Goal: Information Seeking & Learning: Check status

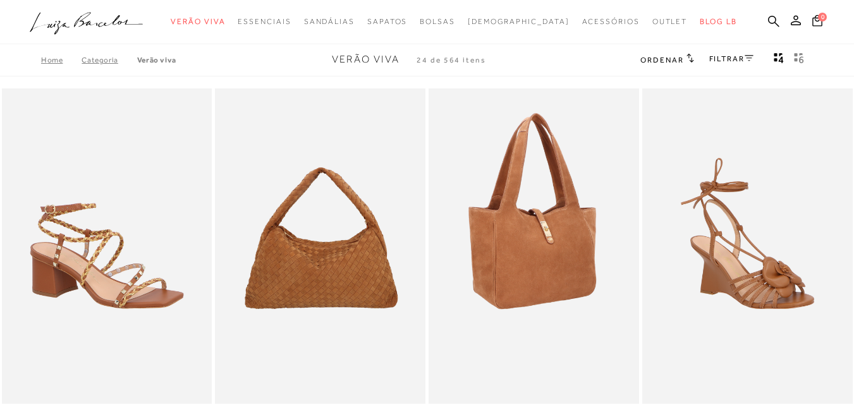
click at [544, 288] on img at bounding box center [534, 245] width 209 height 315
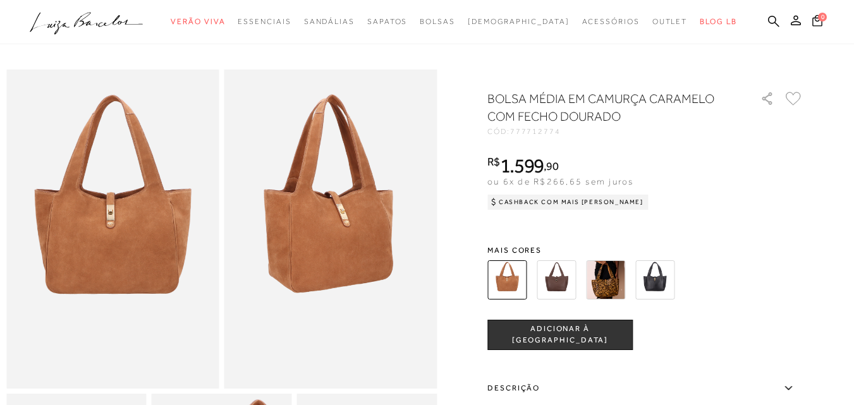
scroll to position [22, 0]
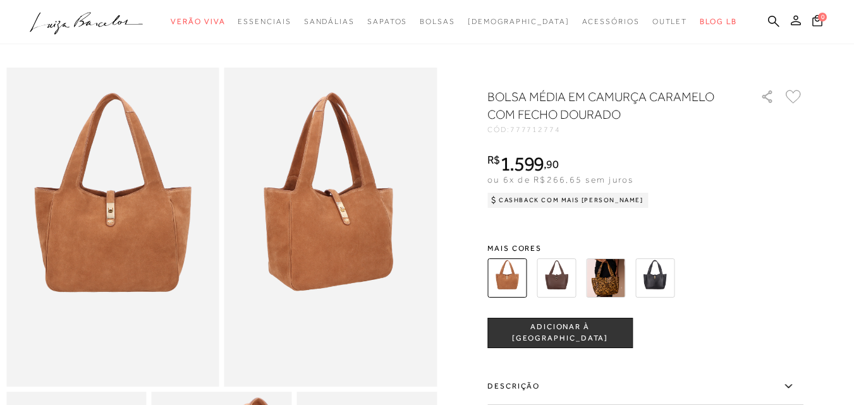
click at [791, 20] on icon at bounding box center [796, 20] width 10 height 10
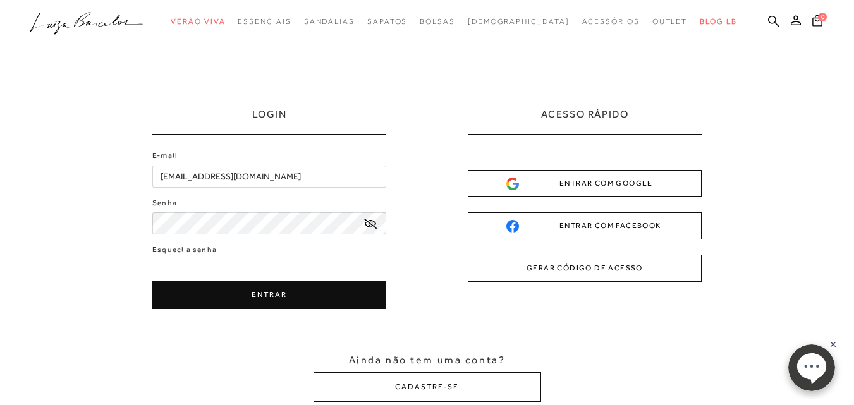
click at [266, 295] on button "ENTRAR" at bounding box center [269, 295] width 234 height 28
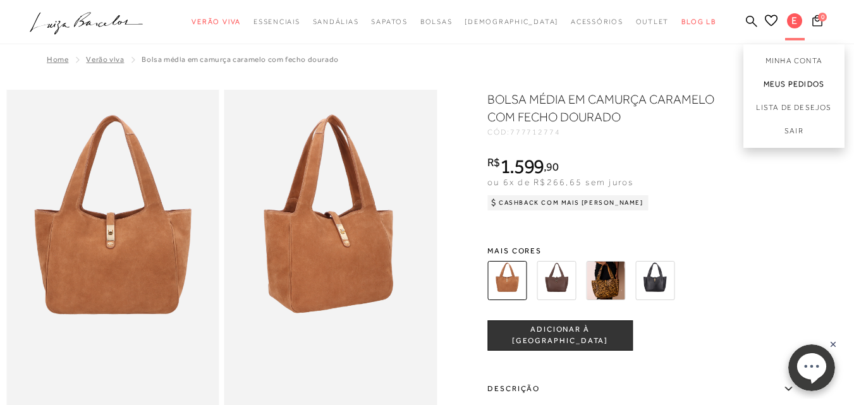
click at [761, 82] on link "Meus Pedidos" at bounding box center [793, 84] width 101 height 23
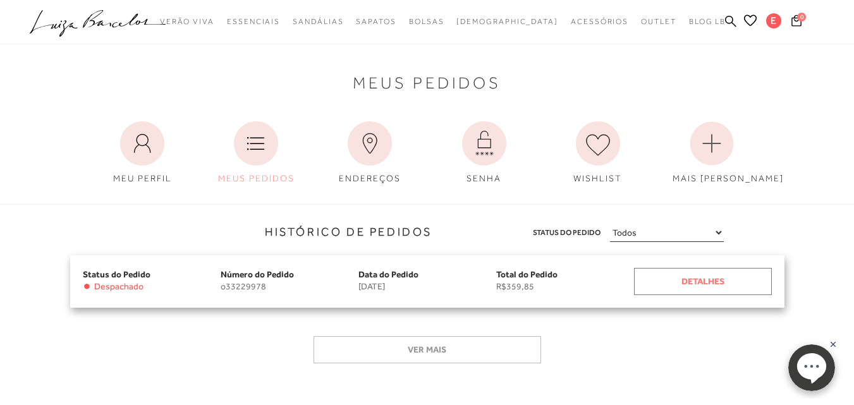
click at [700, 281] on div "Detalhes" at bounding box center [703, 281] width 138 height 27
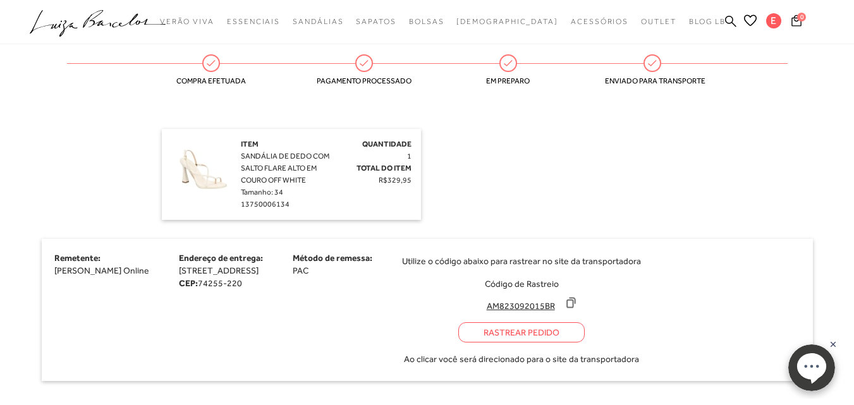
scroll to position [322, 0]
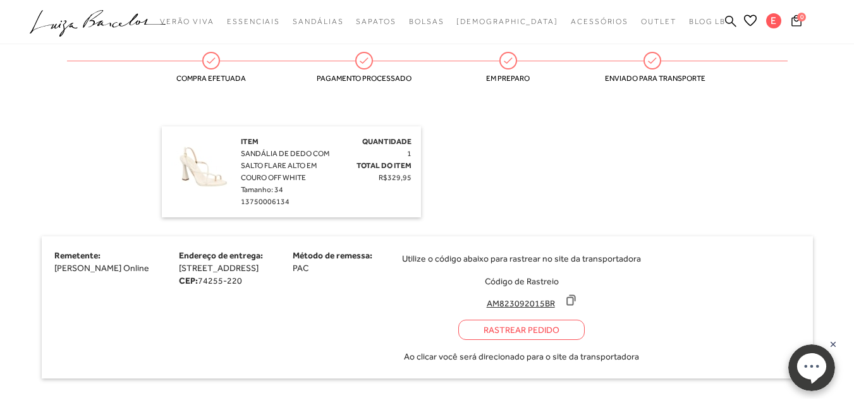
click at [583, 330] on div "Rastrear Pedido" at bounding box center [521, 330] width 126 height 20
click at [577, 303] on icon at bounding box center [570, 300] width 13 height 13
drag, startPoint x: 623, startPoint y: 303, endPoint x: 533, endPoint y: 178, distance: 154.0
click at [533, 178] on div "Item SANDÁLIA DE DEDO COM SALTO FLARE ALTO EM COURO OFF WHITE Tamanho: 34 13750…" at bounding box center [427, 171] width 531 height 91
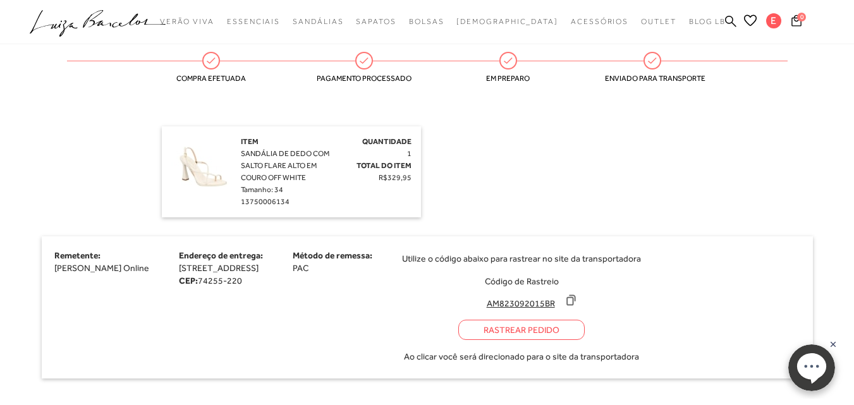
click at [577, 298] on icon at bounding box center [570, 300] width 13 height 13
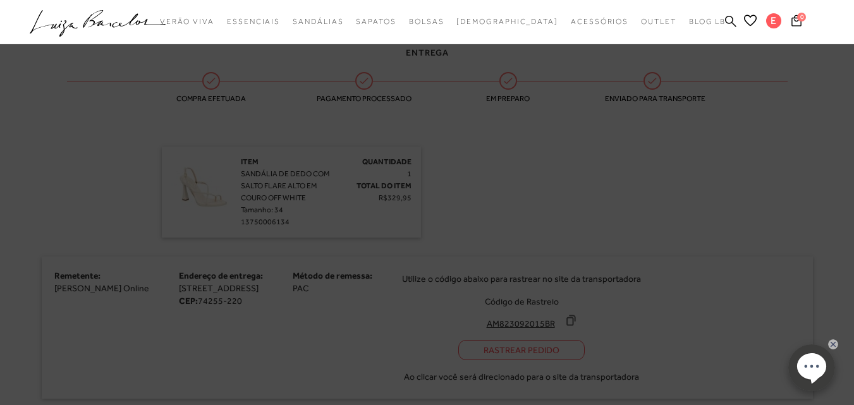
scroll to position [342, 0]
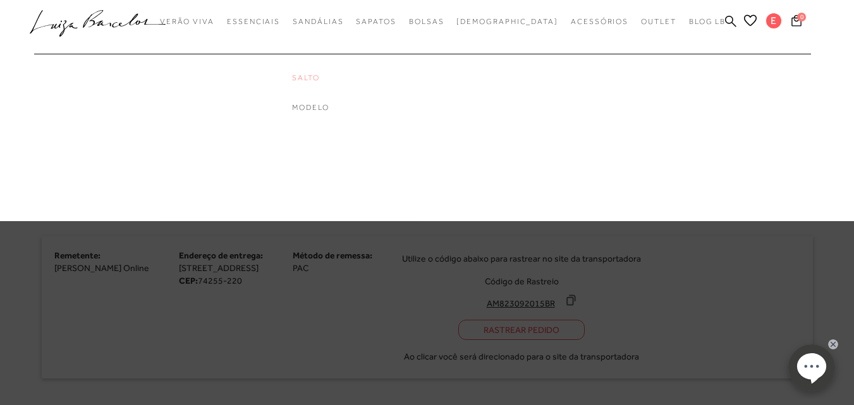
click at [334, 76] on link "Salto" at bounding box center [342, 78] width 101 height 11
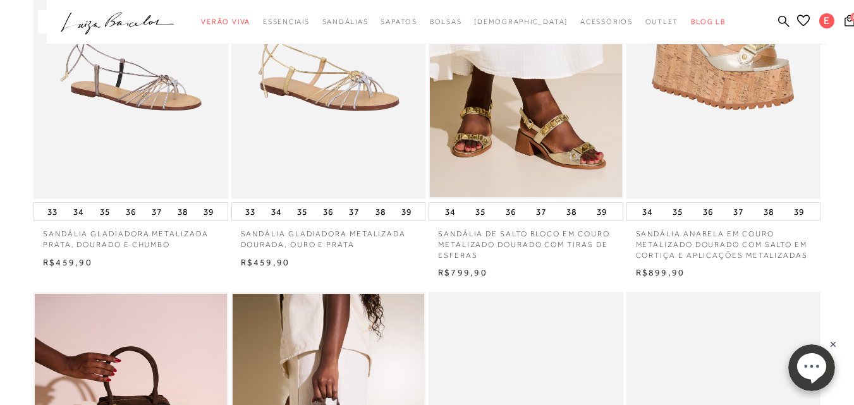
scroll to position [109, 0]
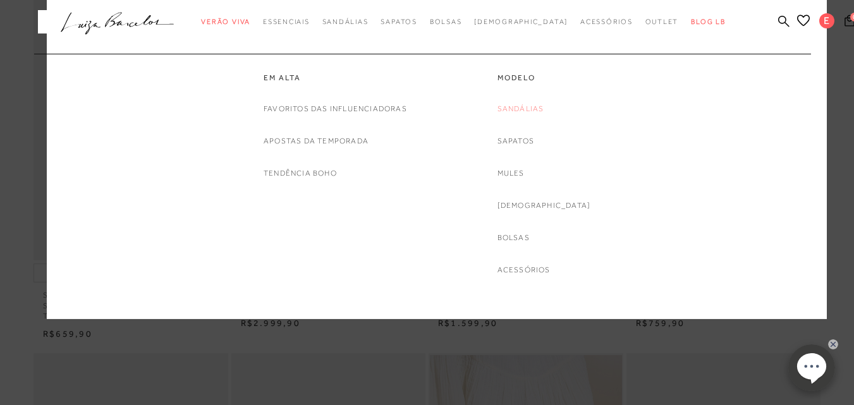
click at [525, 106] on link "Sandálias" at bounding box center [520, 108] width 47 height 13
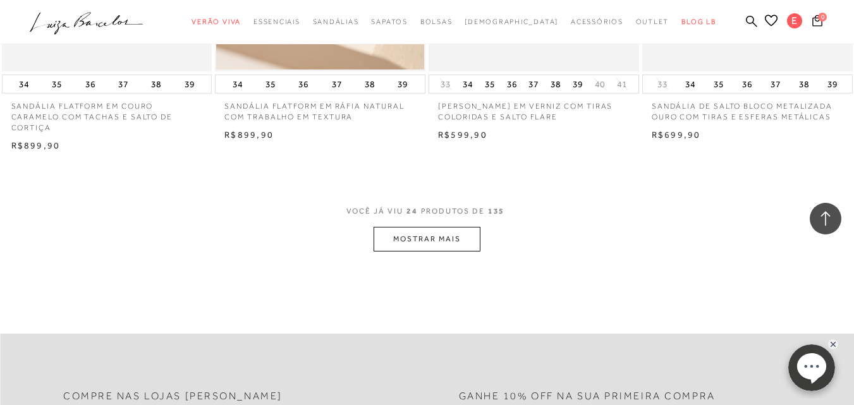
scroll to position [2353, 0]
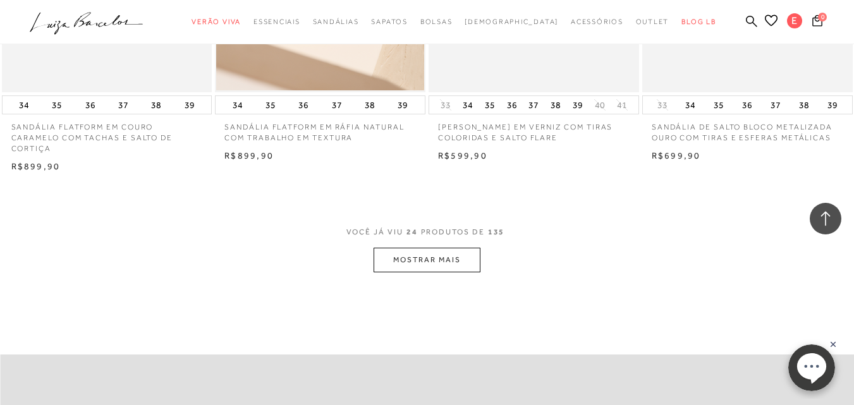
click at [408, 265] on button "MOSTRAR MAIS" at bounding box center [427, 260] width 106 height 25
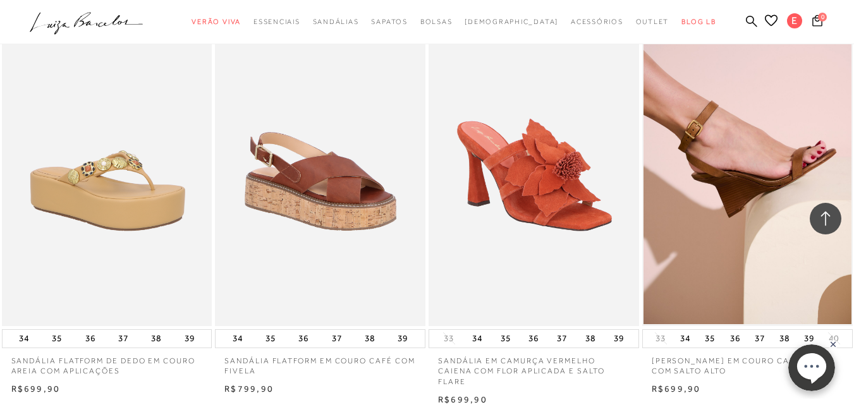
scroll to position [2944, 0]
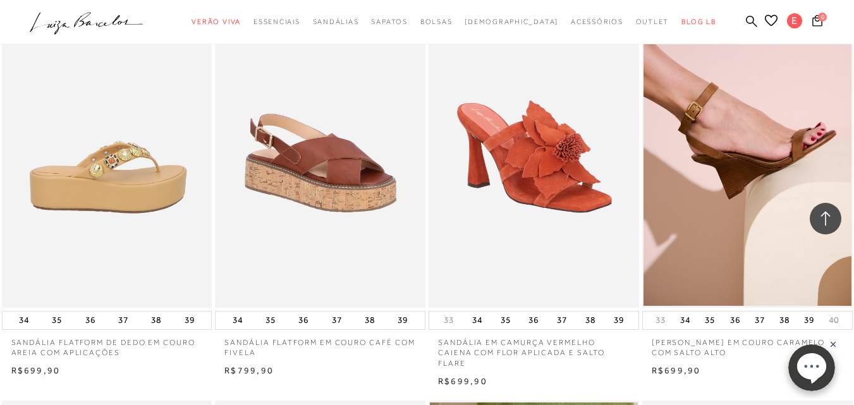
click at [99, 193] on img at bounding box center [107, 149] width 209 height 315
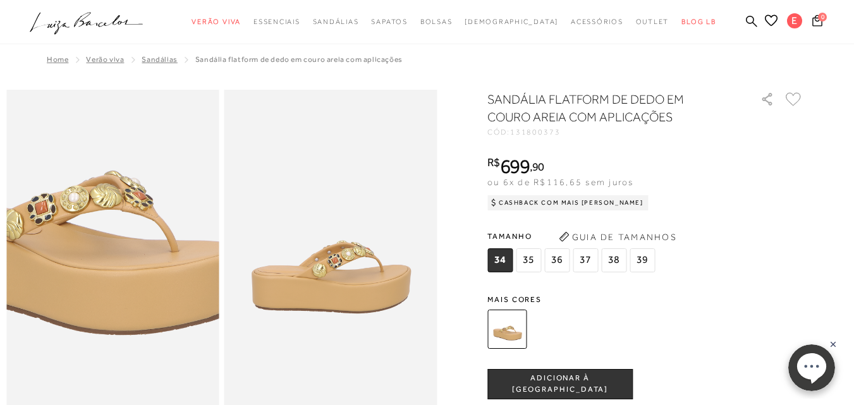
click at [144, 296] on img at bounding box center [79, 206] width 425 height 638
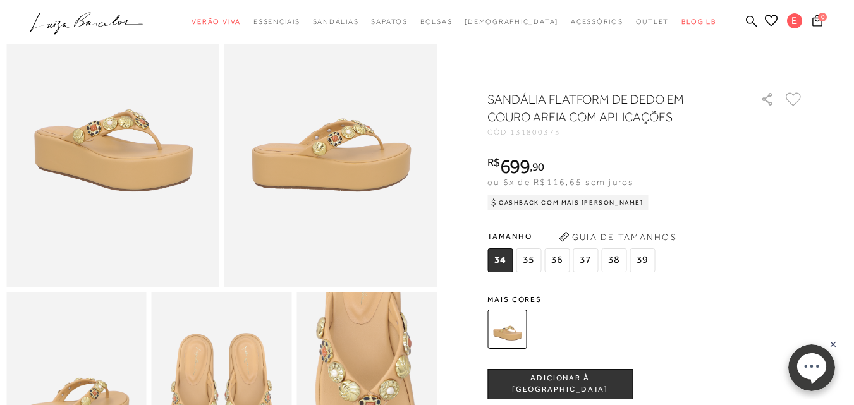
scroll to position [97, 0]
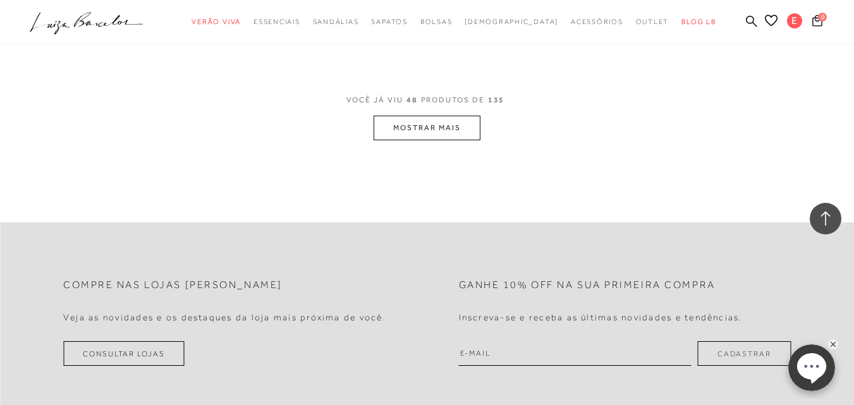
scroll to position [4883, 0]
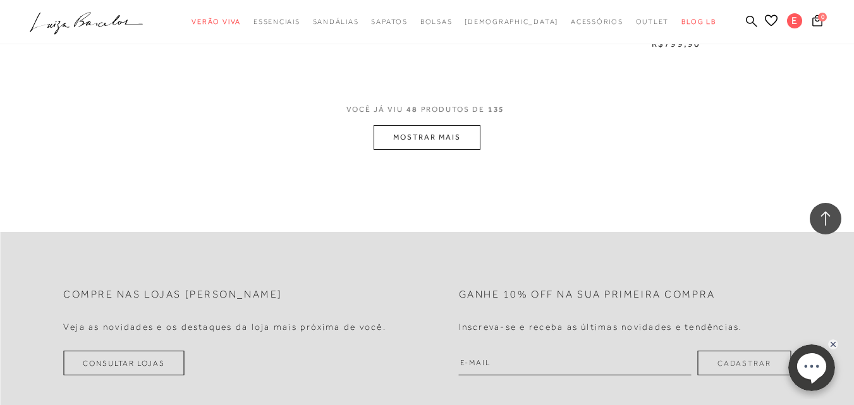
click at [449, 139] on button "MOSTRAR MAIS" at bounding box center [427, 137] width 106 height 25
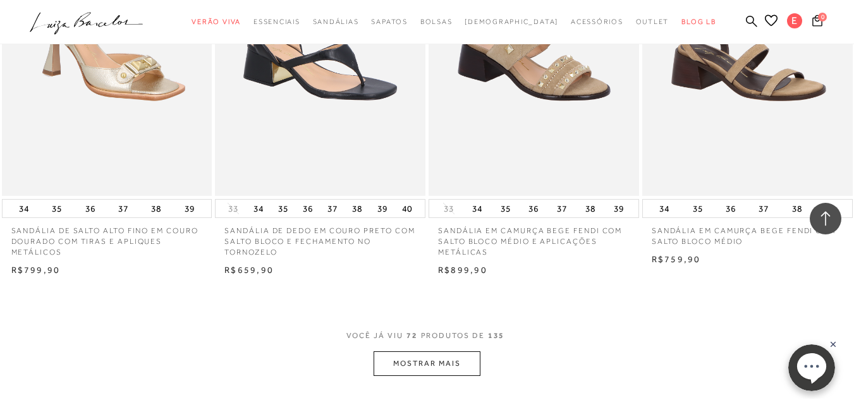
scroll to position [7263, 0]
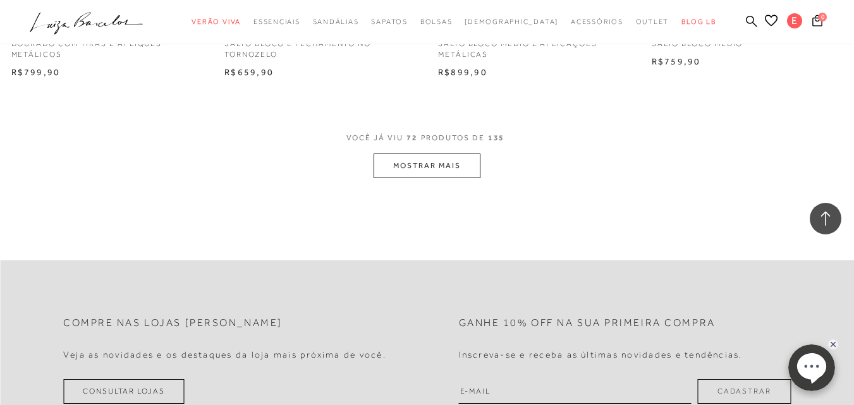
drag, startPoint x: 859, startPoint y: 255, endPoint x: 8, endPoint y: 14, distance: 884.9
click at [436, 168] on button "MOSTRAR MAIS" at bounding box center [427, 166] width 106 height 25
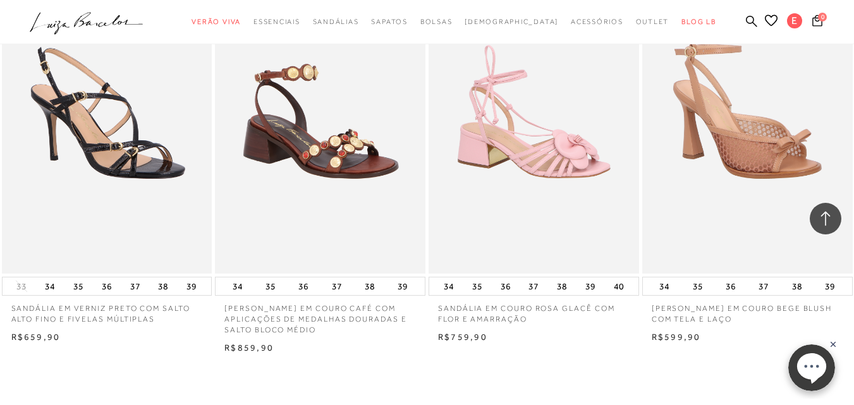
scroll to position [9571, 0]
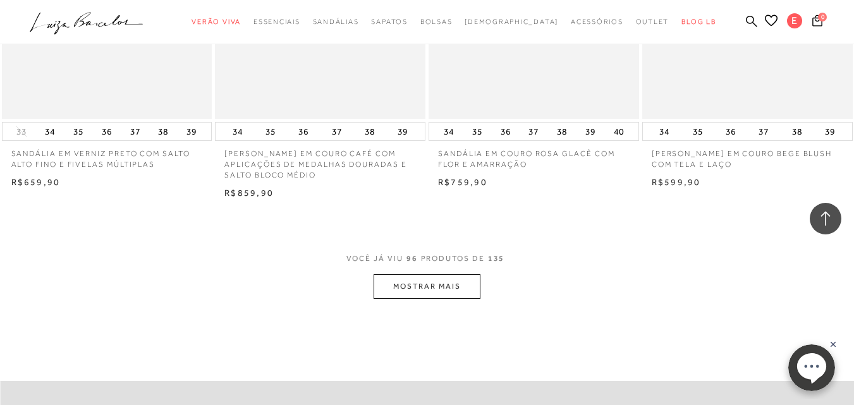
drag, startPoint x: 859, startPoint y: 283, endPoint x: 9, endPoint y: 35, distance: 885.3
click at [429, 275] on button "MOSTRAR MAIS" at bounding box center [427, 286] width 106 height 25
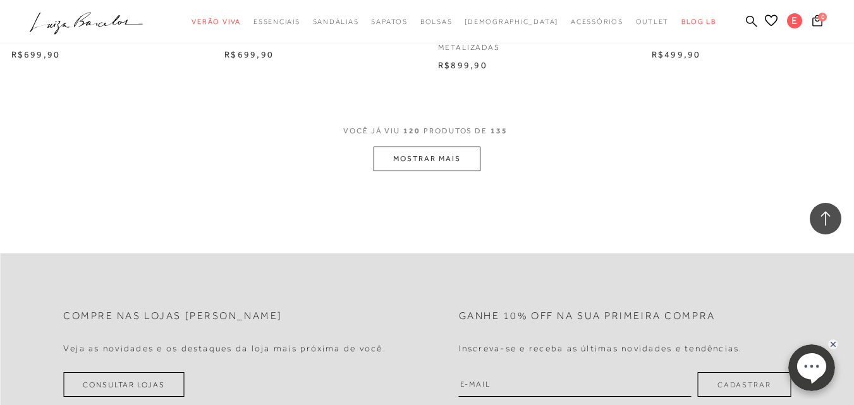
scroll to position [12140, 0]
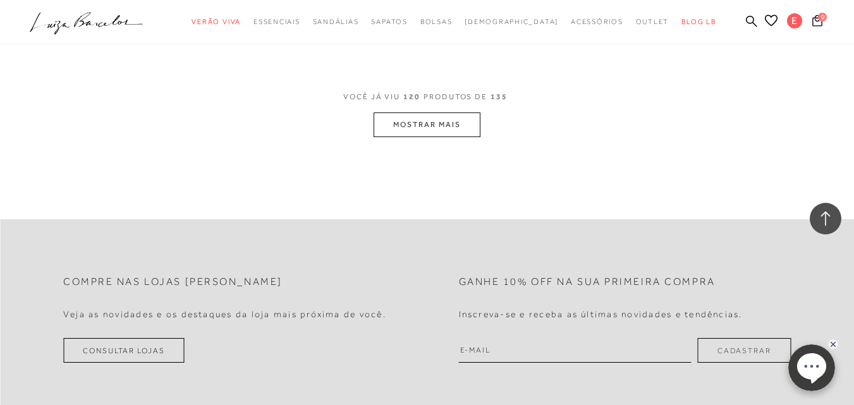
click at [397, 113] on button "MOSTRAR MAIS" at bounding box center [427, 125] width 106 height 25
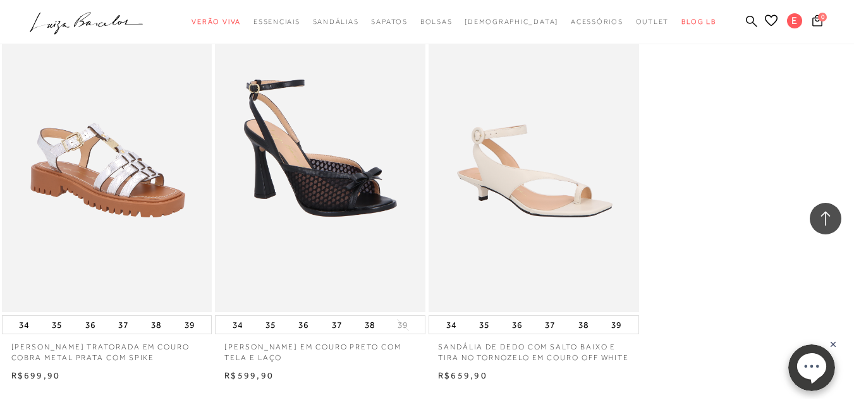
scroll to position [13459, 0]
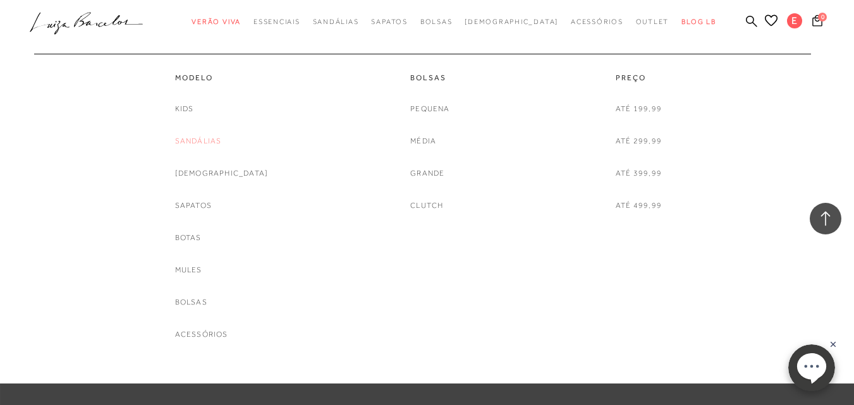
click at [219, 141] on link "Sandálias" at bounding box center [198, 141] width 47 height 13
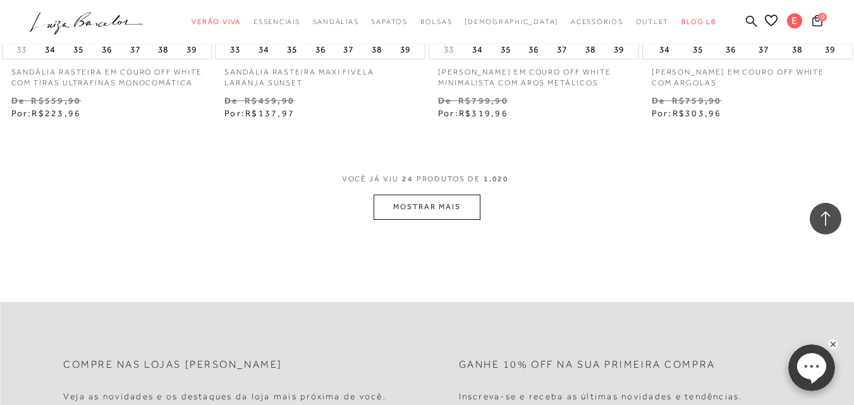
scroll to position [2468, 0]
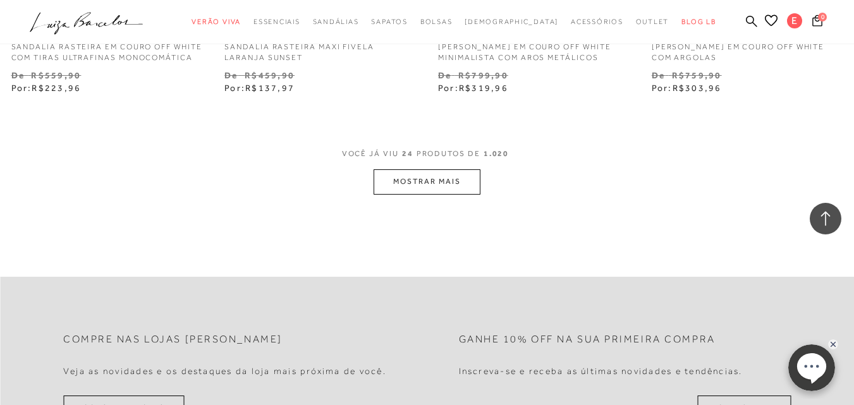
click at [423, 176] on button "MOSTRAR MAIS" at bounding box center [427, 181] width 106 height 25
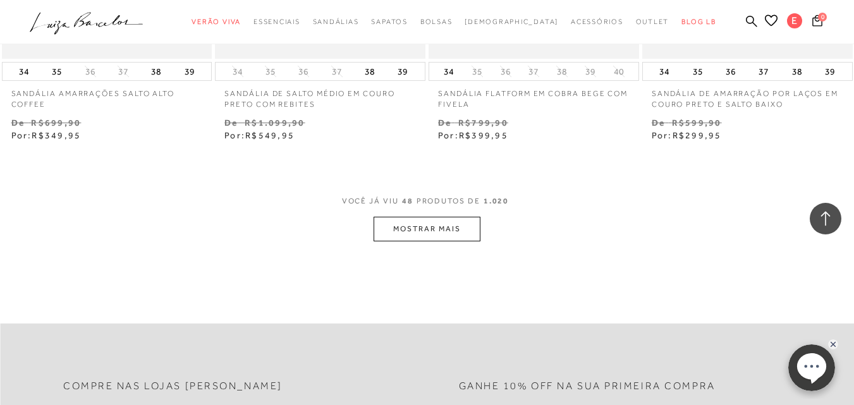
scroll to position [4970, 0]
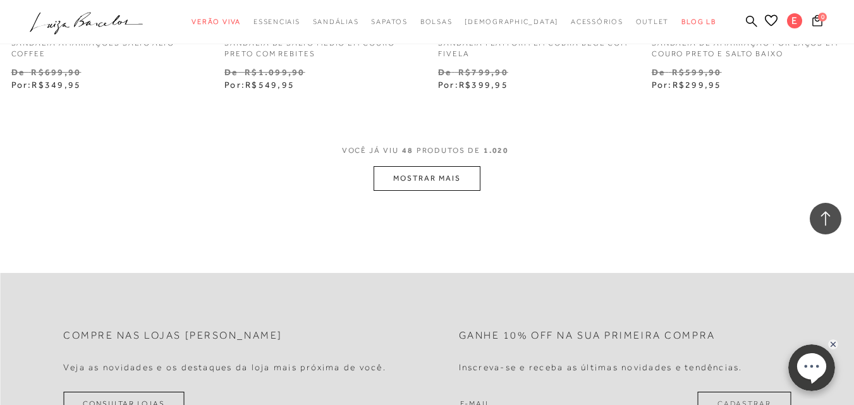
click at [449, 168] on button "MOSTRAR MAIS" at bounding box center [427, 178] width 106 height 25
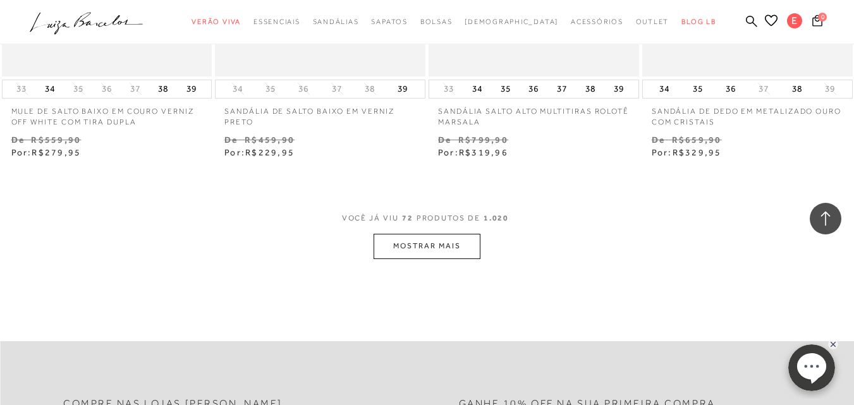
scroll to position [7412, 0]
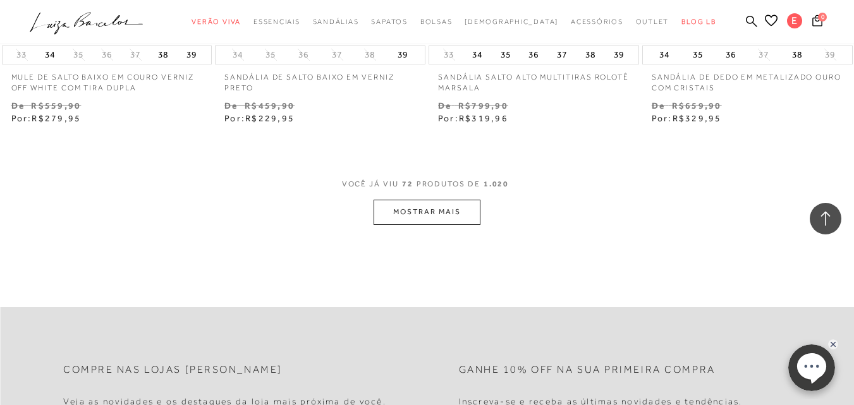
click at [461, 203] on button "MOSTRAR MAIS" at bounding box center [427, 212] width 106 height 25
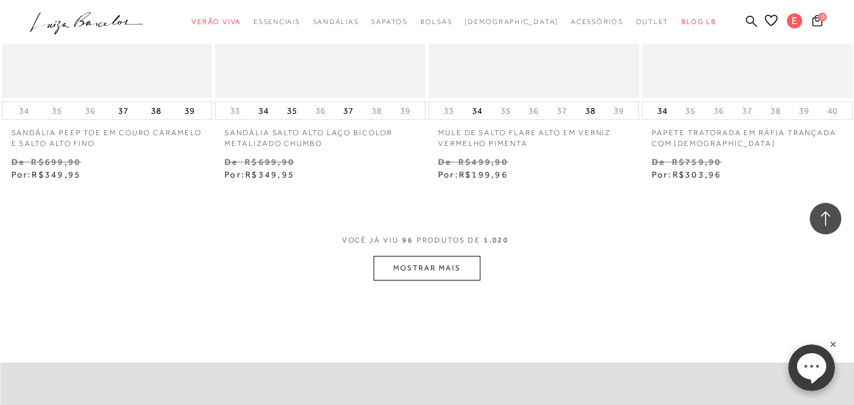
scroll to position [9965, 0]
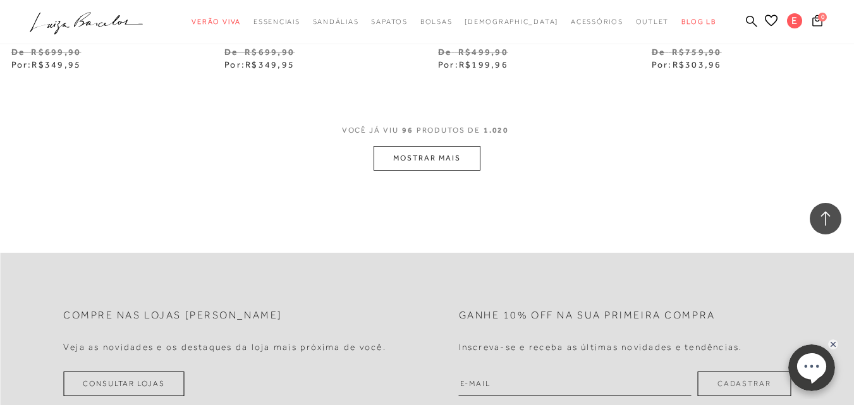
click at [448, 150] on button "MOSTRAR MAIS" at bounding box center [427, 158] width 106 height 25
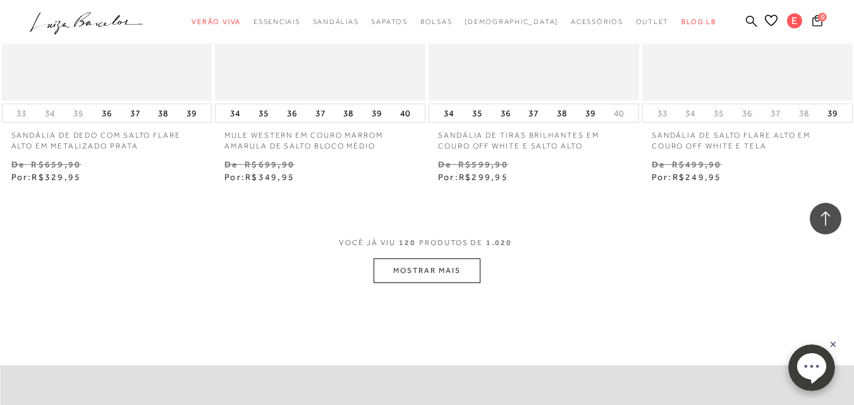
scroll to position [12382, 0]
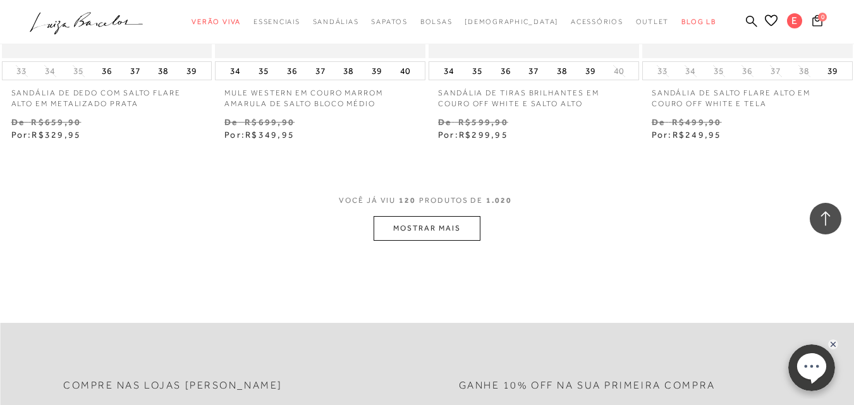
click at [438, 216] on button "MOSTRAR MAIS" at bounding box center [427, 228] width 106 height 25
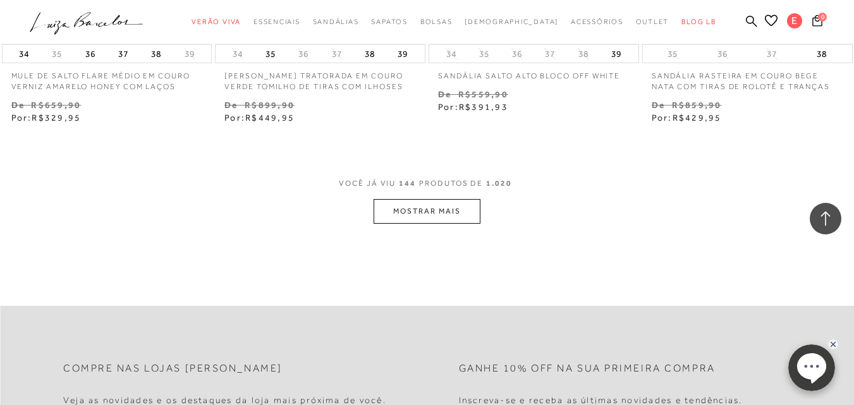
scroll to position [14935, 0]
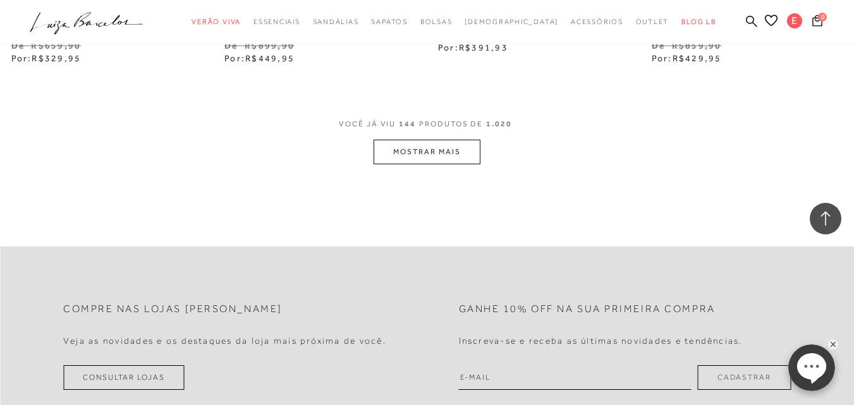
click at [413, 140] on button "MOSTRAR MAIS" at bounding box center [427, 152] width 106 height 25
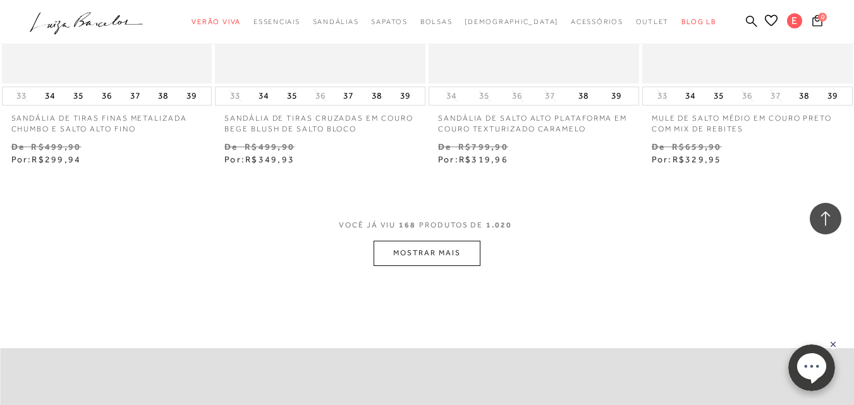
scroll to position [17387, 0]
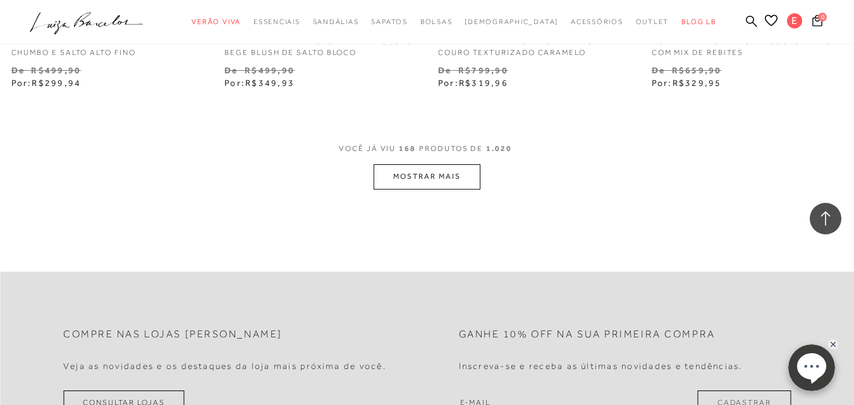
click at [463, 164] on button "MOSTRAR MAIS" at bounding box center [427, 176] width 106 height 25
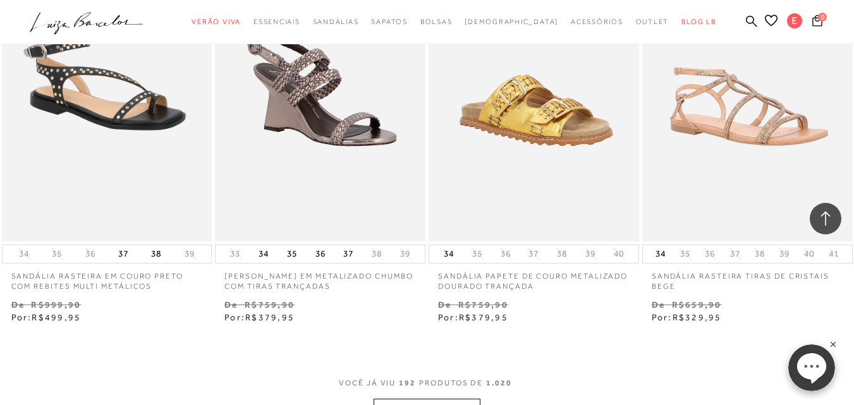
scroll to position [19855, 0]
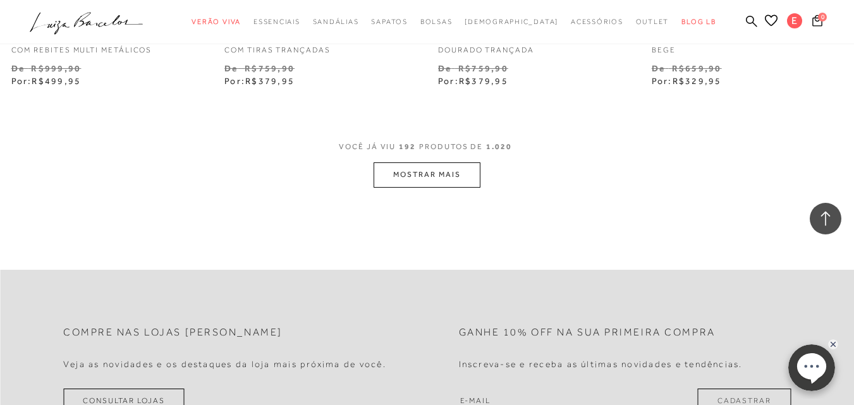
click at [421, 162] on button "MOSTRAR MAIS" at bounding box center [427, 174] width 106 height 25
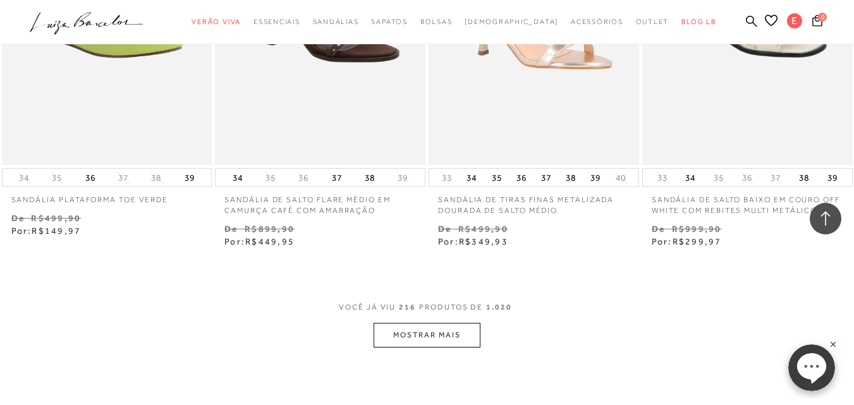
scroll to position [22349, 0]
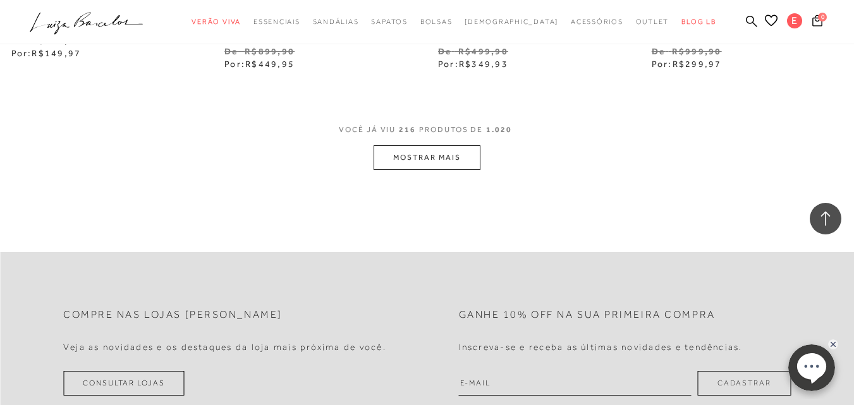
click at [437, 145] on button "MOSTRAR MAIS" at bounding box center [427, 157] width 106 height 25
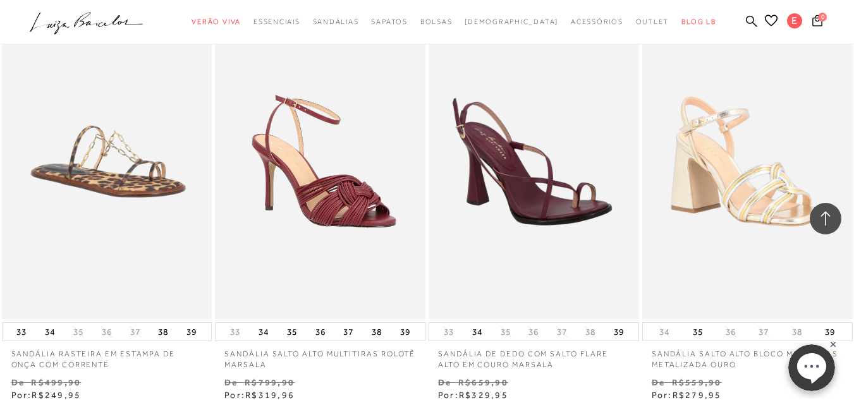
scroll to position [24513, 0]
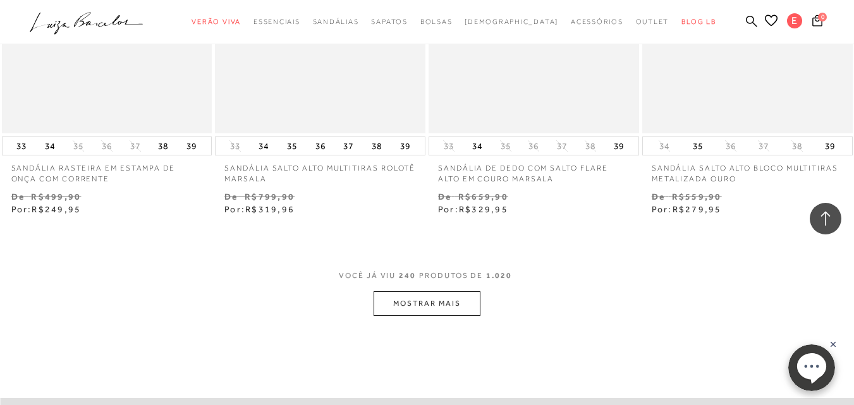
scroll to position [24860, 0]
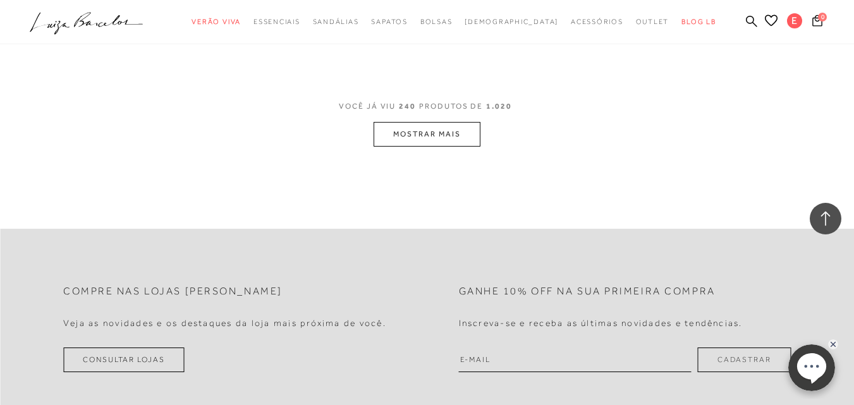
click at [406, 122] on button "MOSTRAR MAIS" at bounding box center [427, 134] width 106 height 25
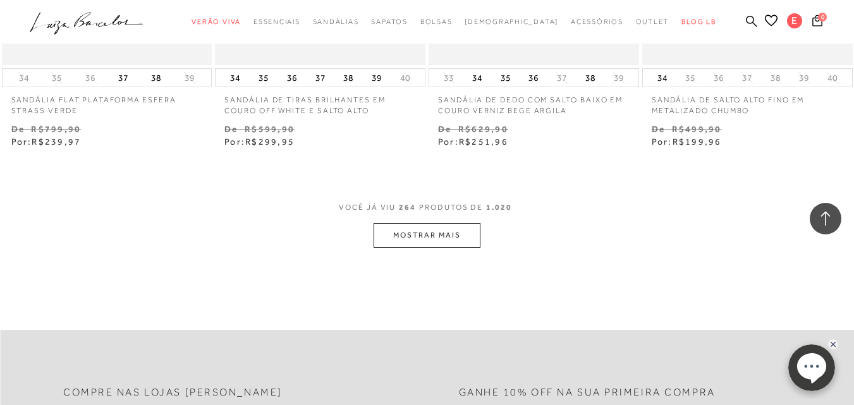
scroll to position [27328, 0]
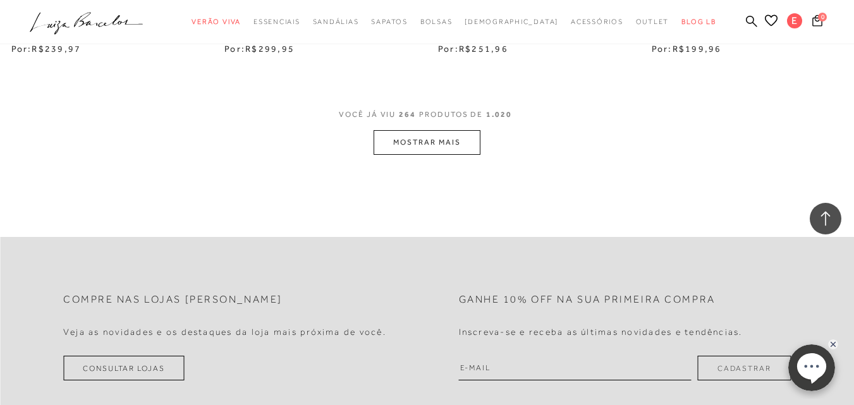
click at [427, 133] on button "MOSTRAR MAIS" at bounding box center [427, 142] width 106 height 25
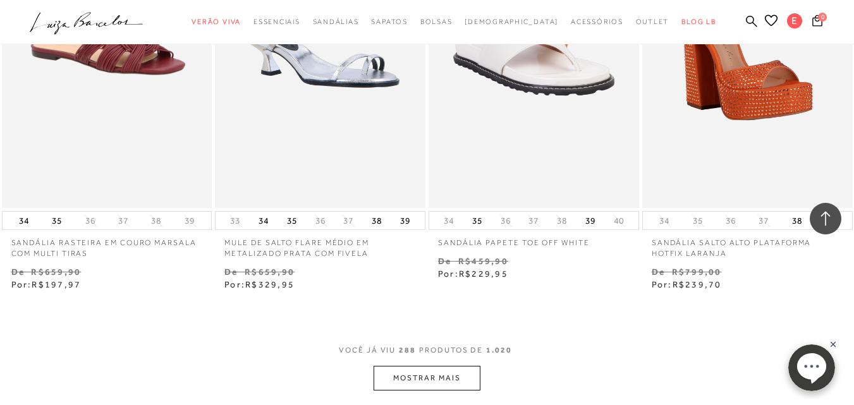
scroll to position [29634, 0]
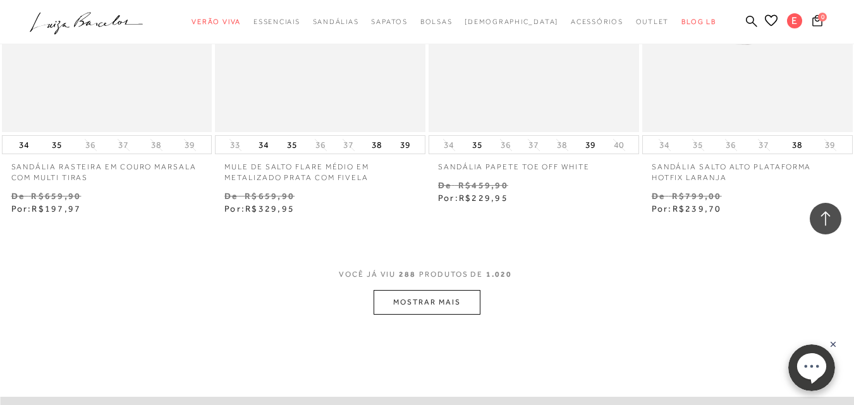
click at [431, 291] on button "MOSTRAR MAIS" at bounding box center [427, 302] width 106 height 25
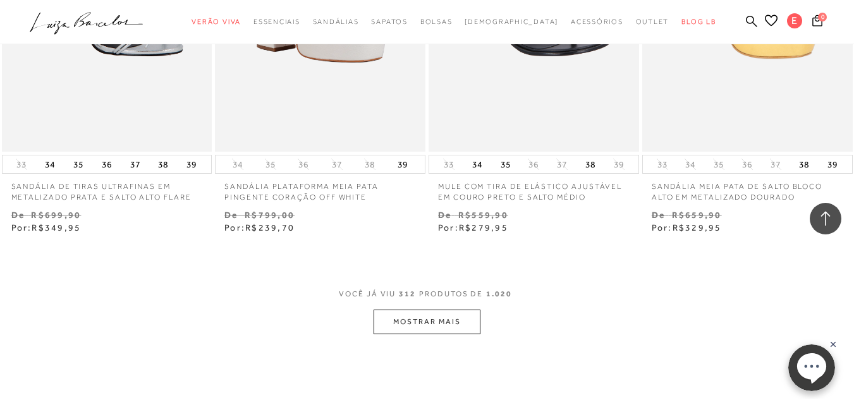
scroll to position [32246, 0]
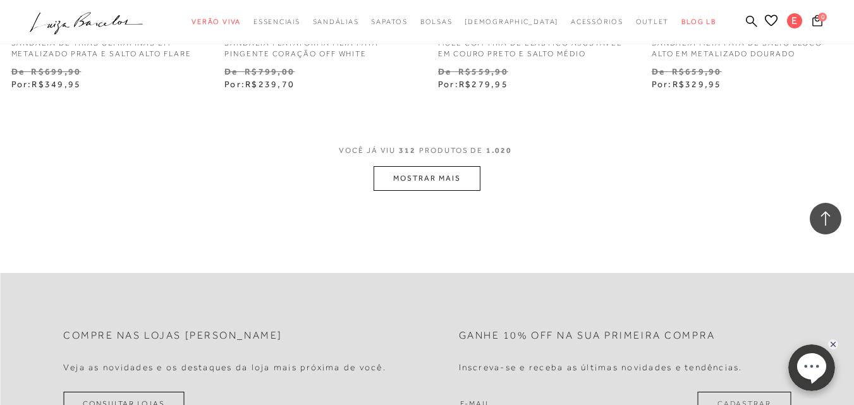
click at [413, 166] on button "MOSTRAR MAIS" at bounding box center [427, 178] width 106 height 25
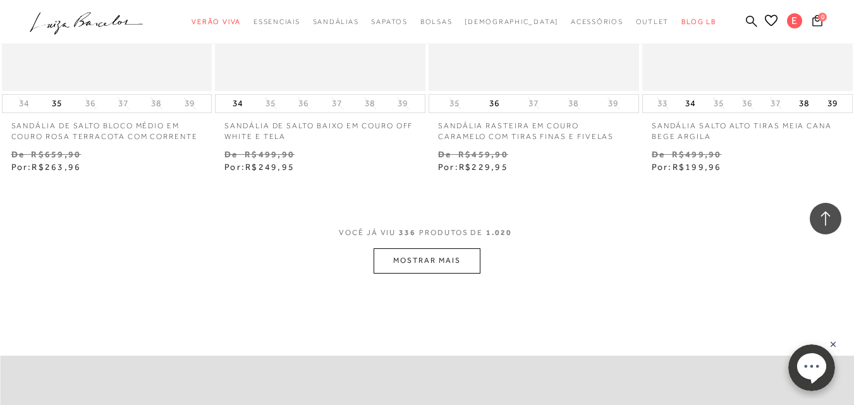
scroll to position [34680, 0]
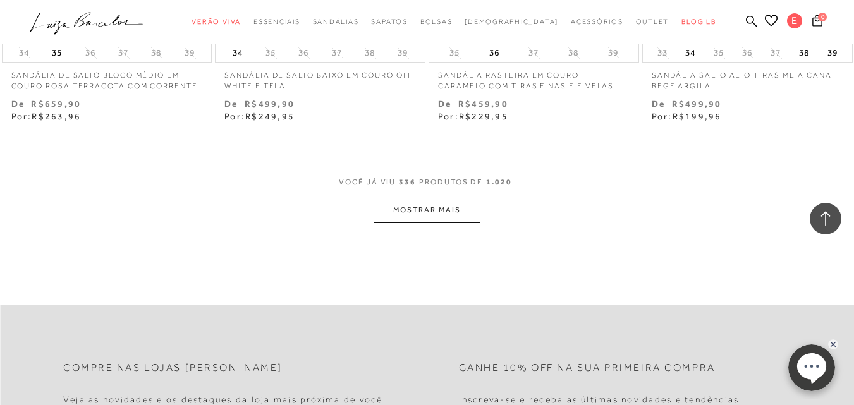
click at [434, 207] on button "MOSTRAR MAIS" at bounding box center [427, 210] width 106 height 25
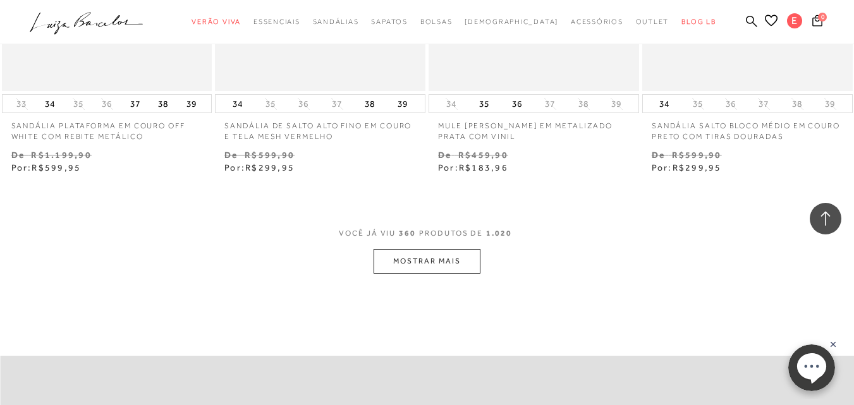
scroll to position [37206, 0]
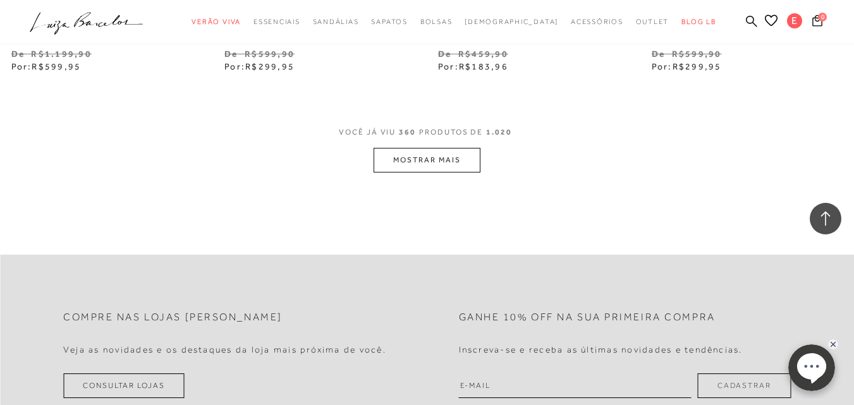
click at [429, 148] on button "MOSTRAR MAIS" at bounding box center [427, 160] width 106 height 25
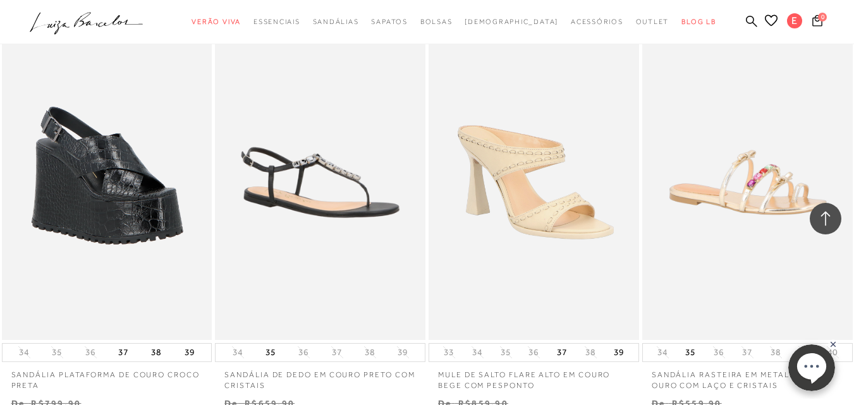
scroll to position [38948, 0]
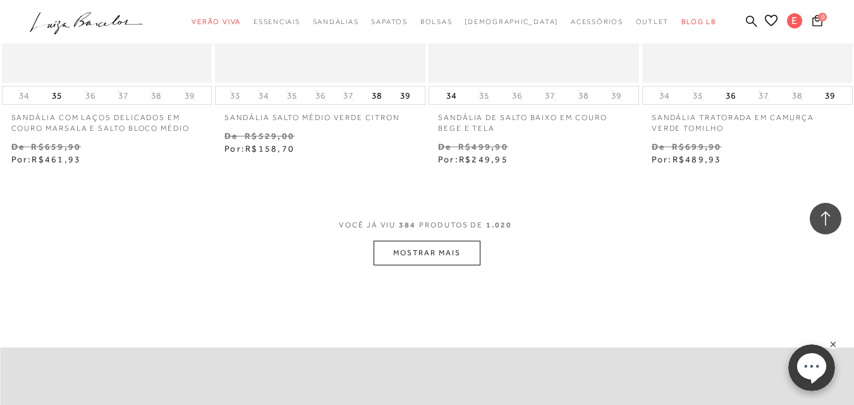
scroll to position [39683, 0]
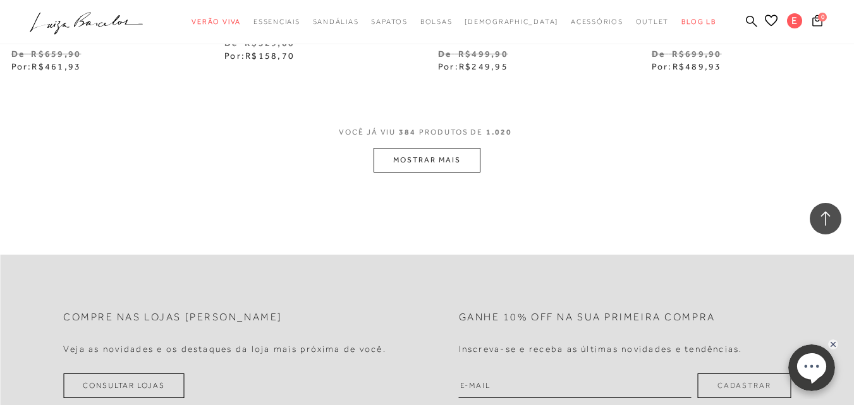
click at [415, 148] on button "MOSTRAR MAIS" at bounding box center [427, 160] width 106 height 25
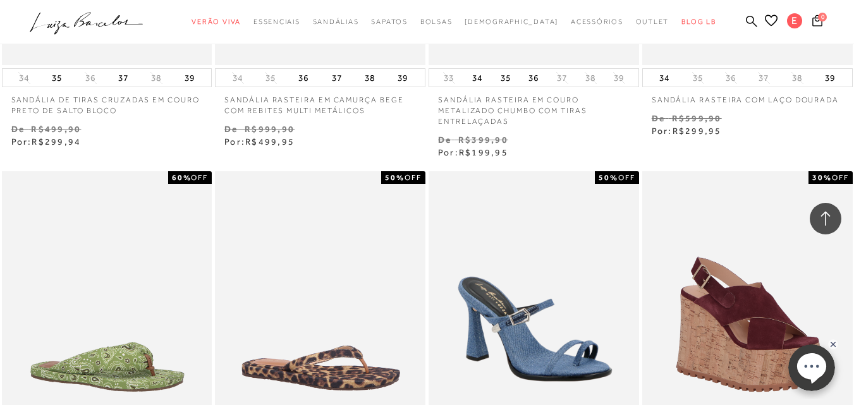
scroll to position [41837, 0]
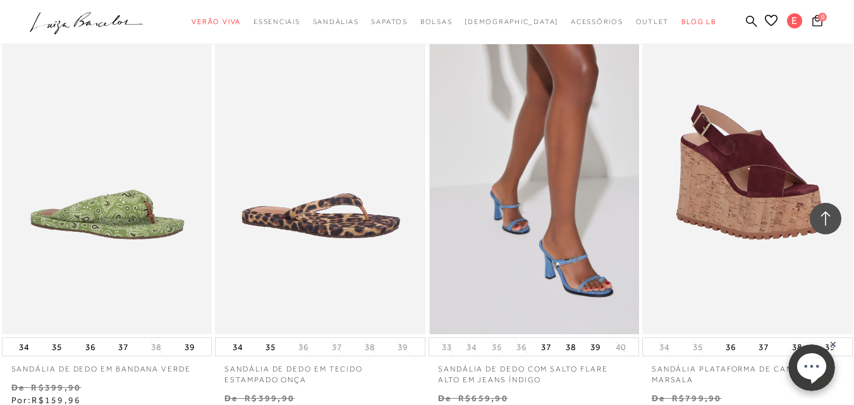
click at [532, 231] on img at bounding box center [534, 176] width 209 height 315
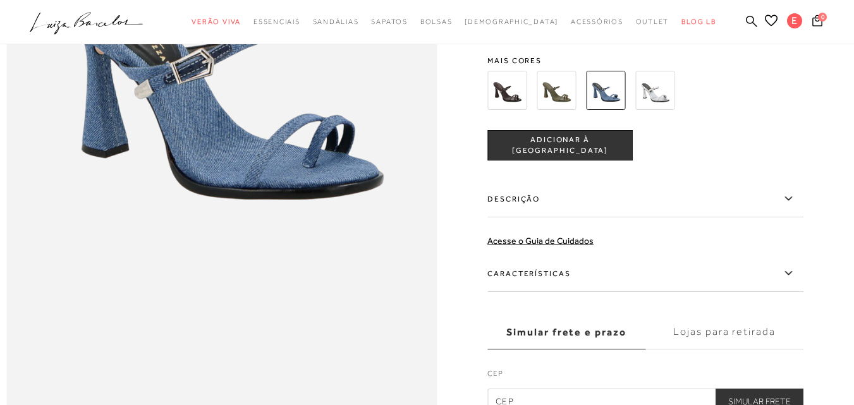
scroll to position [782, 0]
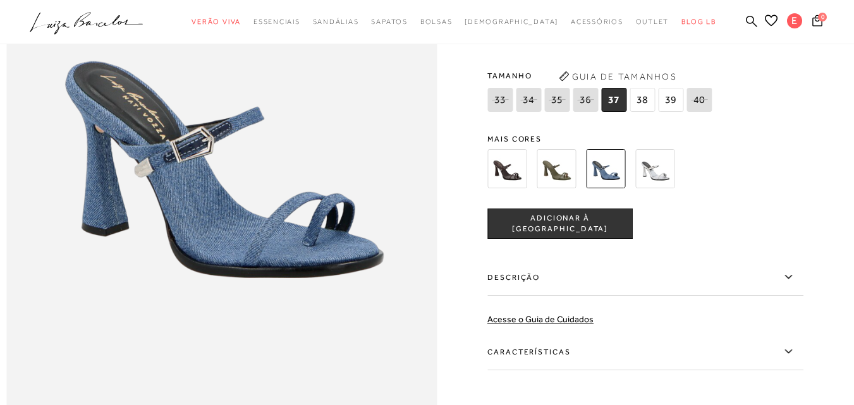
click at [513, 188] on img at bounding box center [506, 168] width 39 height 39
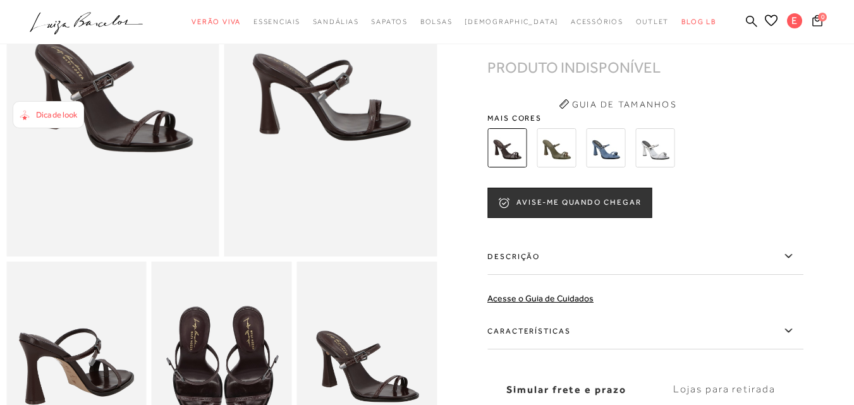
scroll to position [127, 0]
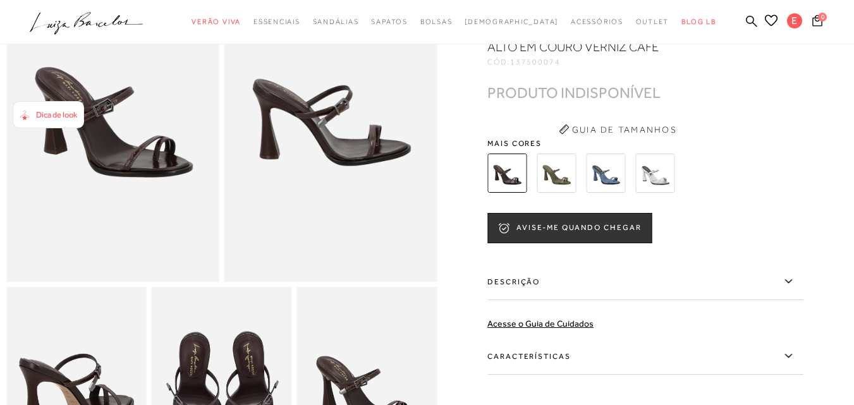
click at [563, 193] on img at bounding box center [556, 173] width 39 height 39
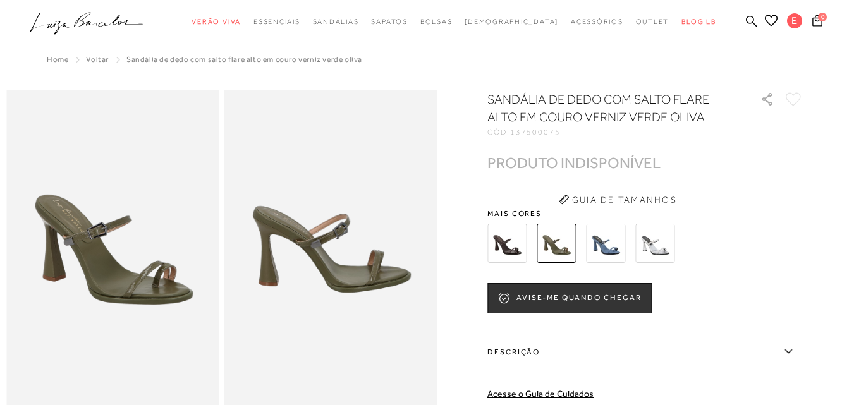
click at [666, 256] on img at bounding box center [654, 243] width 39 height 39
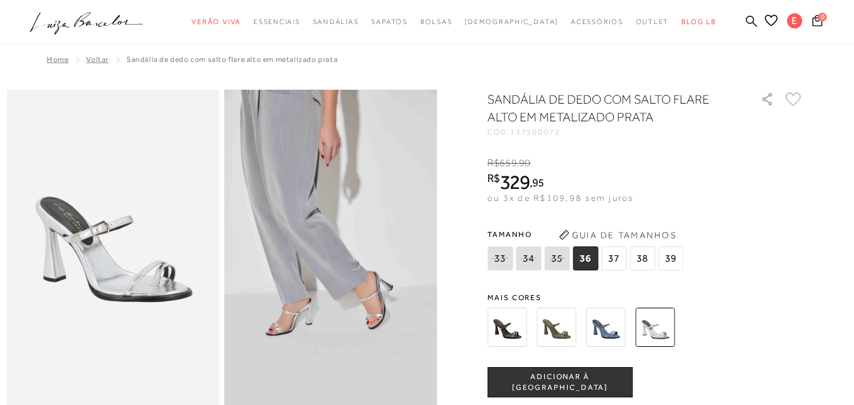
click at [605, 329] on img at bounding box center [605, 327] width 39 height 39
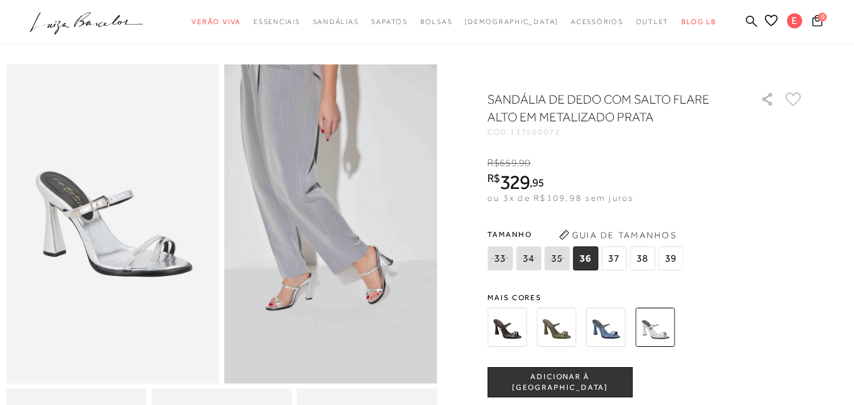
scroll to position [33, 0]
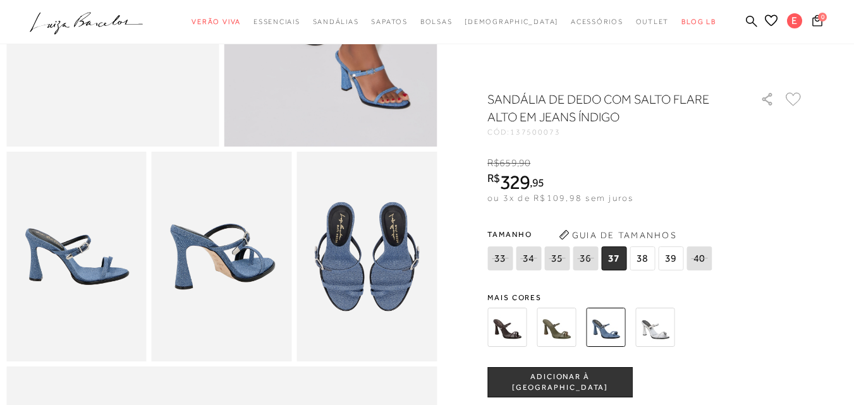
scroll to position [271, 0]
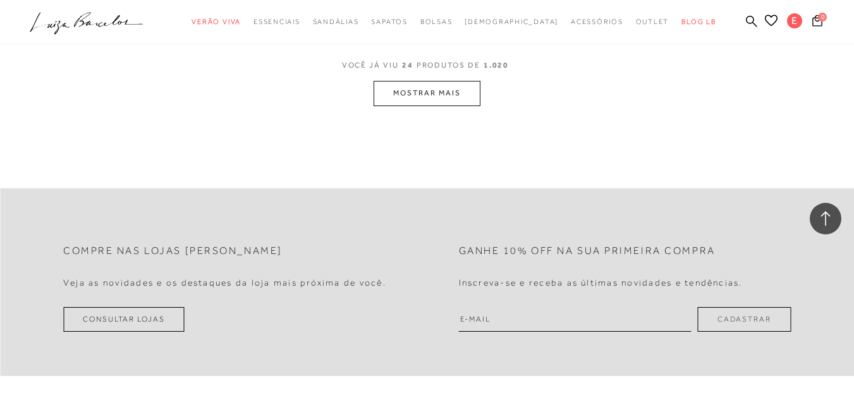
scroll to position [2438, 0]
